Goal: Task Accomplishment & Management: Use online tool/utility

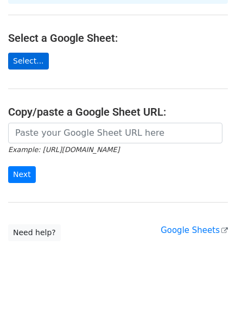
scroll to position [124, 0]
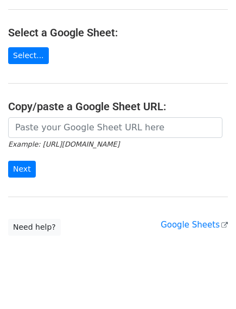
click at [22, 34] on main "Choose a Google Sheet Use one of the options below... How to send your first Me…" at bounding box center [118, 59] width 236 height 351
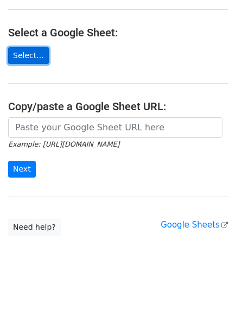
click at [23, 47] on link "Select..." at bounding box center [28, 55] width 41 height 17
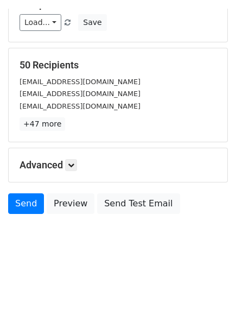
scroll to position [171, 0]
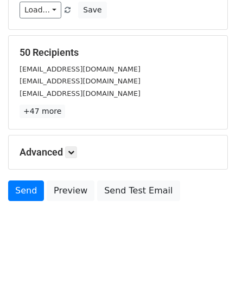
click at [66, 148] on h5 "Advanced" at bounding box center [118, 153] width 197 height 12
click at [68, 149] on link at bounding box center [71, 153] width 12 height 12
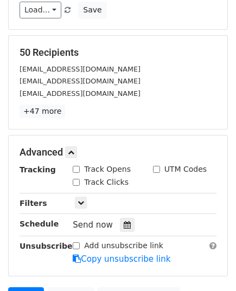
click at [81, 168] on div "Track Opens" at bounding box center [102, 169] width 58 height 11
click at [80, 180] on div "Track Clicks" at bounding box center [101, 182] width 56 height 11
click at [76, 168] on input "Track Opens" at bounding box center [76, 169] width 7 height 7
checkbox input "true"
click at [77, 181] on input "Track Clicks" at bounding box center [76, 182] width 7 height 7
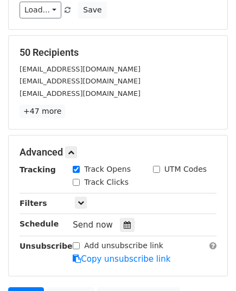
checkbox input "true"
click at [160, 168] on input "UTM Codes" at bounding box center [156, 169] width 7 height 7
checkbox input "true"
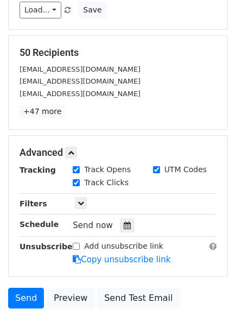
scroll to position [259, 0]
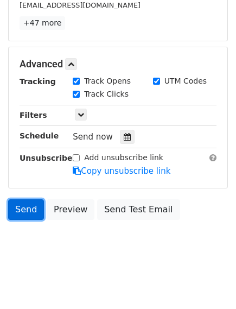
click at [24, 201] on link "Send" at bounding box center [26, 209] width 36 height 21
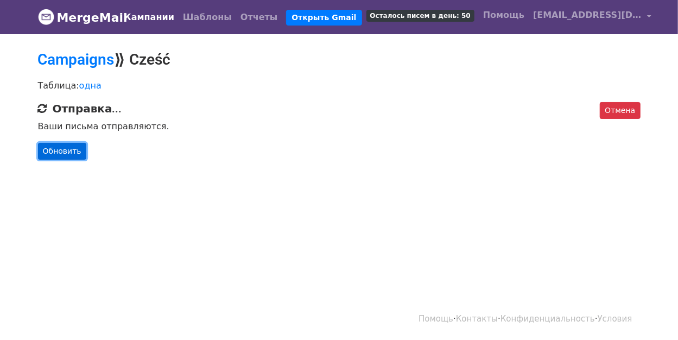
click at [61, 153] on font "Обновить" at bounding box center [62, 151] width 39 height 9
